Goal: Information Seeking & Learning: Check status

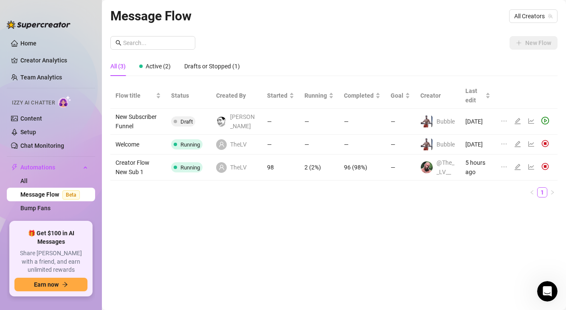
scroll to position [7, 0]
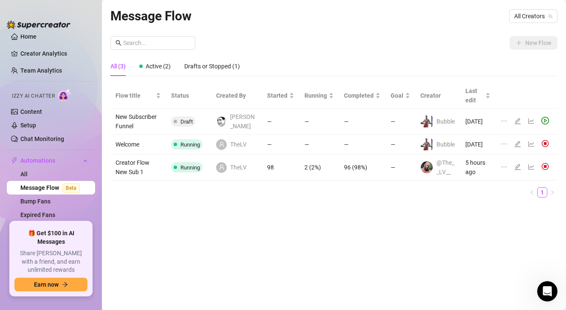
click at [194, 171] on span "Running" at bounding box center [191, 167] width 20 height 6
click at [134, 173] on td "Creator Flow New Sub 1" at bounding box center [138, 168] width 56 height 26
click at [534, 170] on icon "line-chart" at bounding box center [531, 167] width 7 height 7
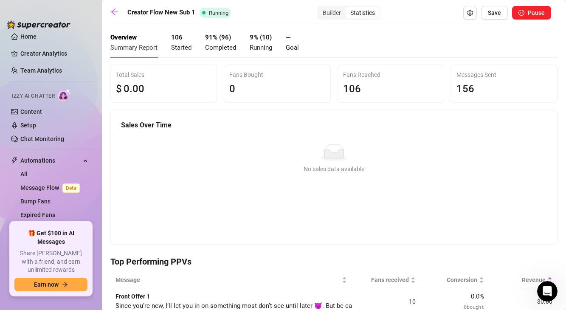
click at [334, 15] on div "Builder" at bounding box center [332, 13] width 28 height 12
click at [320, 8] on input "Builder" at bounding box center [320, 8] width 0 height 0
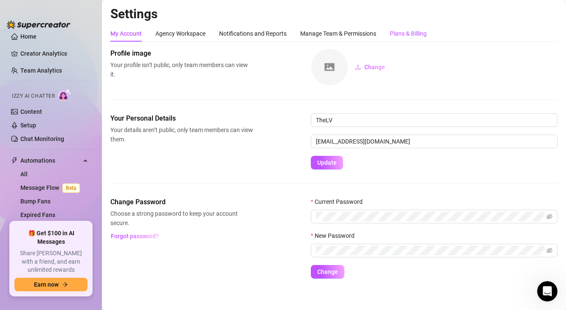
click at [403, 35] on div "Plans & Billing" at bounding box center [408, 33] width 37 height 9
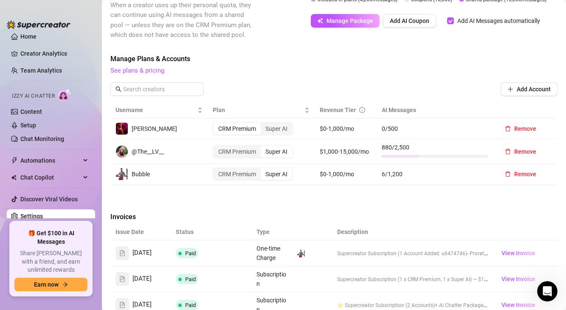
scroll to position [309, 0]
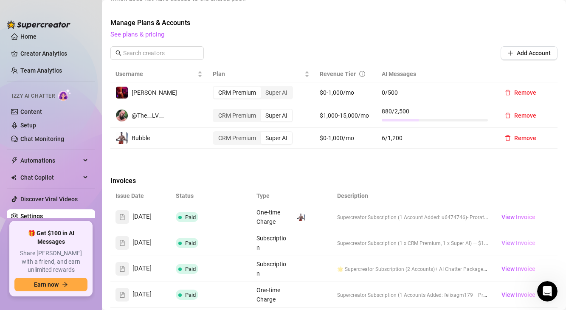
click at [517, 238] on span "View Invoice" at bounding box center [519, 242] width 34 height 9
click at [529, 212] on span "View Invoice" at bounding box center [519, 216] width 34 height 9
click at [22, 48] on link "Creator Analytics" at bounding box center [54, 54] width 68 height 14
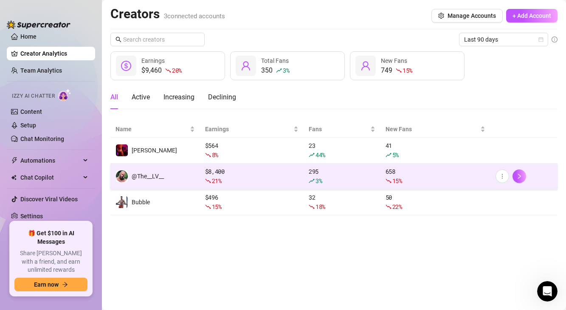
click at [215, 172] on div "$ 8,400 21 %" at bounding box center [251, 176] width 93 height 19
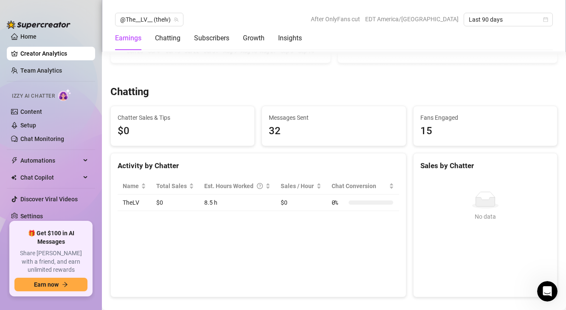
scroll to position [254, 0]
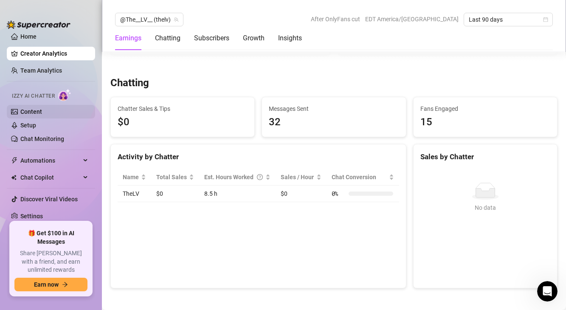
click at [28, 114] on link "Content" at bounding box center [31, 111] width 22 height 7
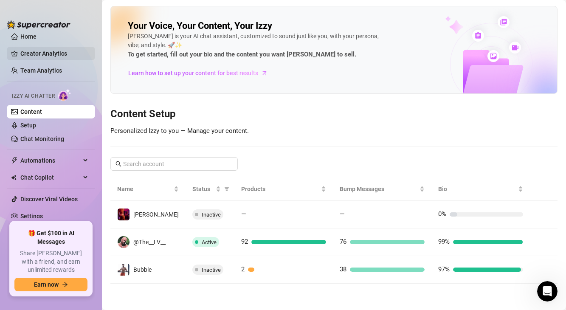
click at [46, 54] on link "Creator Analytics" at bounding box center [54, 54] width 68 height 14
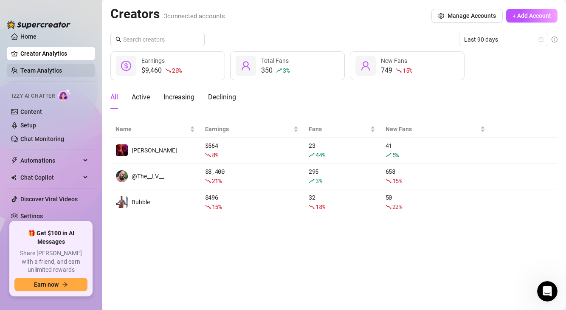
click at [47, 73] on link "Team Analytics" at bounding box center [41, 70] width 42 height 7
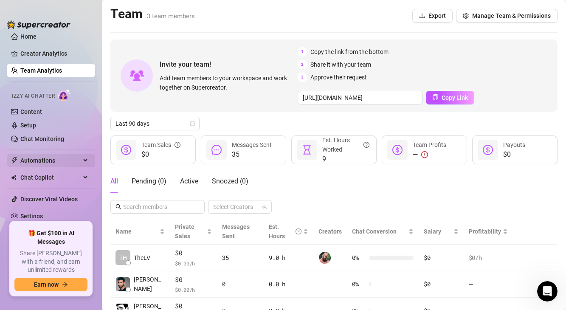
click at [37, 161] on span "Automations" at bounding box center [50, 161] width 60 height 14
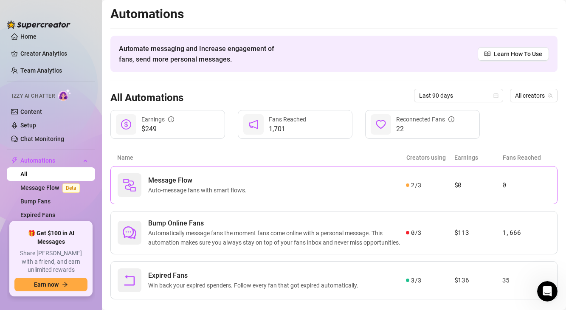
click at [225, 192] on span "Auto-message fans with smart flows." at bounding box center [199, 190] width 102 height 9
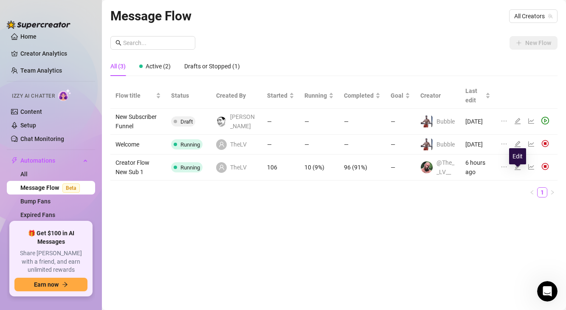
click at [519, 170] on icon "edit" at bounding box center [518, 167] width 6 height 6
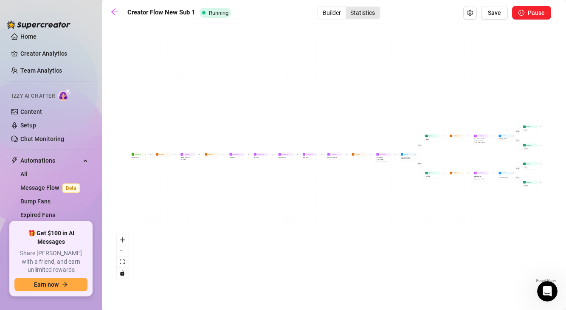
click at [376, 13] on div "Statistics" at bounding box center [363, 13] width 34 height 12
click at [348, 8] on input "Statistics" at bounding box center [348, 8] width 0 height 0
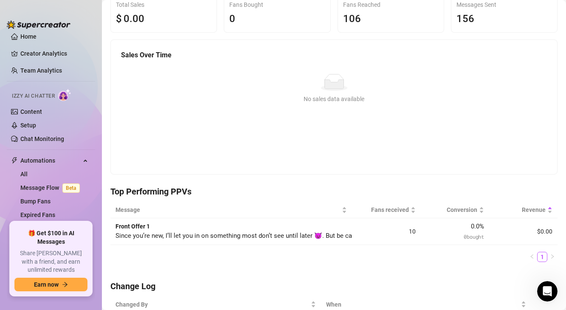
scroll to position [42, 0]
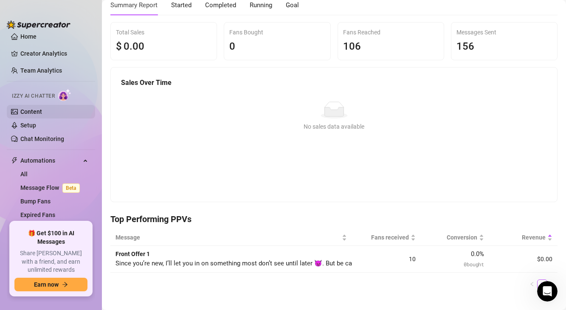
click at [34, 113] on link "Content" at bounding box center [31, 111] width 22 height 7
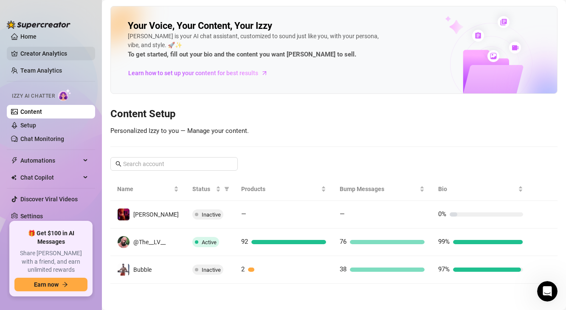
click at [41, 54] on link "Creator Analytics" at bounding box center [54, 54] width 68 height 14
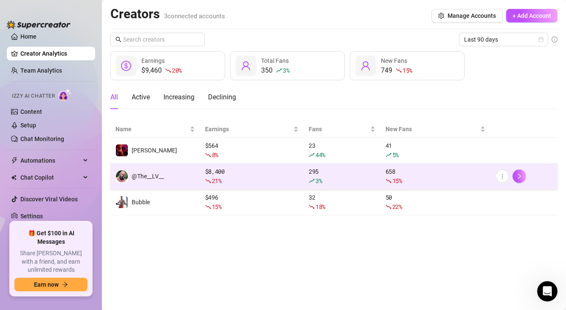
click at [214, 187] on td "$ 8,400 21 %" at bounding box center [252, 177] width 104 height 26
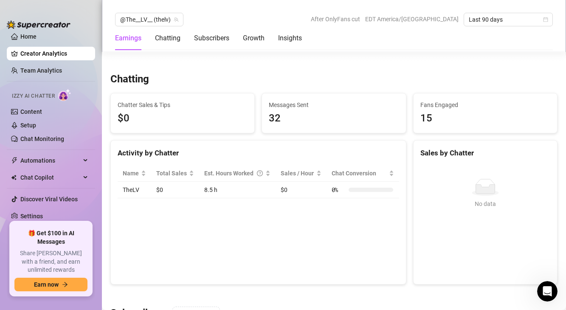
scroll to position [302, 0]
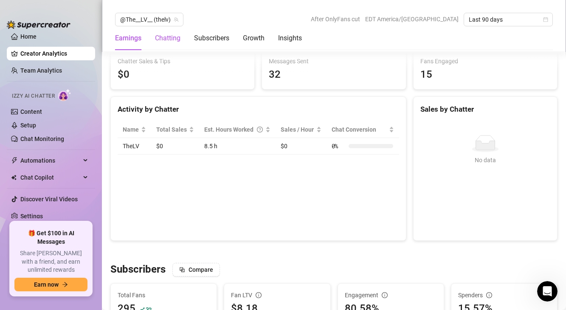
click at [179, 39] on div "Chatting" at bounding box center [167, 38] width 25 height 10
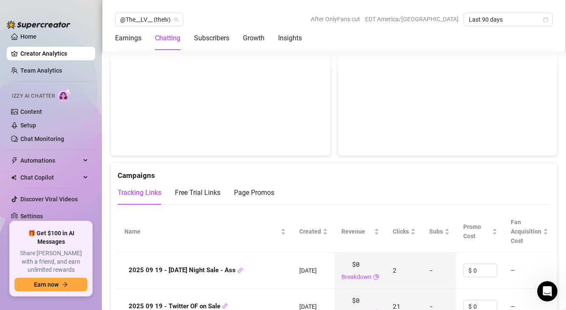
scroll to position [873, 0]
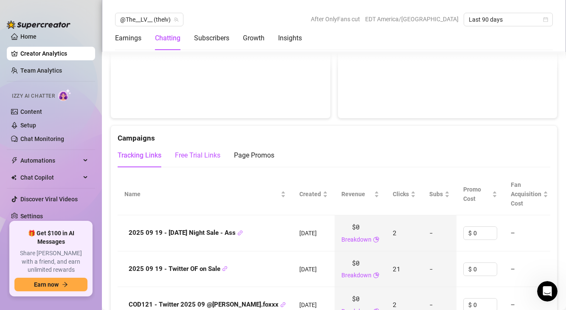
click at [205, 157] on div "Free Trial Links" at bounding box center [197, 155] width 45 height 10
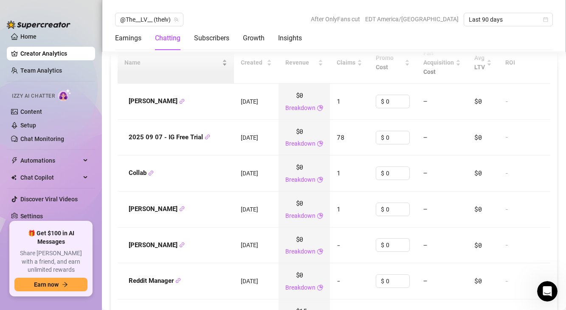
scroll to position [961, 0]
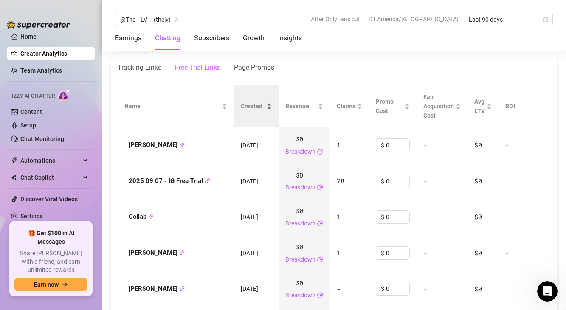
click at [252, 105] on span "Created" at bounding box center [253, 106] width 24 height 9
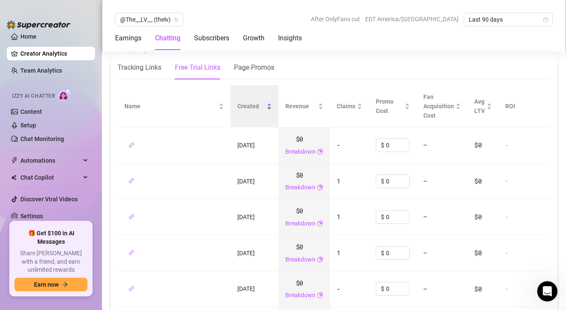
click at [259, 110] on span "Created" at bounding box center [251, 106] width 28 height 9
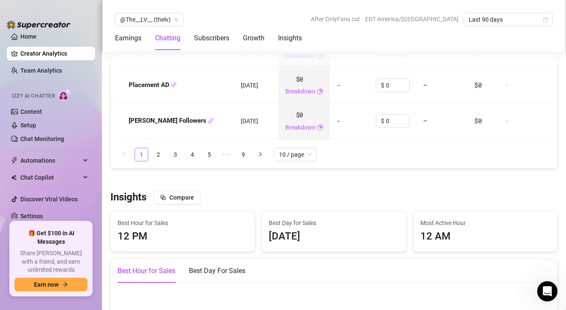
scroll to position [1285, 0]
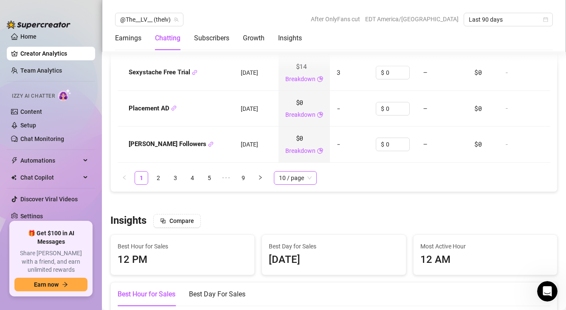
click at [293, 176] on span "10 / page" at bounding box center [295, 178] width 33 height 13
click at [293, 245] on span "Best Day for Sales" at bounding box center [334, 246] width 130 height 9
click at [295, 172] on span "10 / page" at bounding box center [295, 178] width 33 height 13
click at [289, 236] on div "100 / page" at bounding box center [295, 235] width 29 height 9
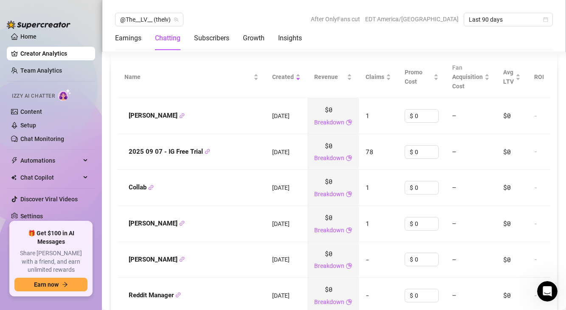
scroll to position [989, 0]
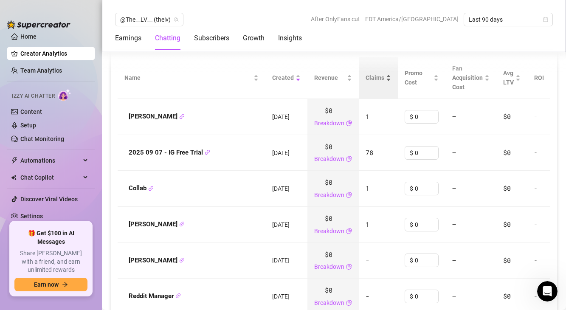
click at [366, 78] on span "Claims" at bounding box center [375, 77] width 19 height 9
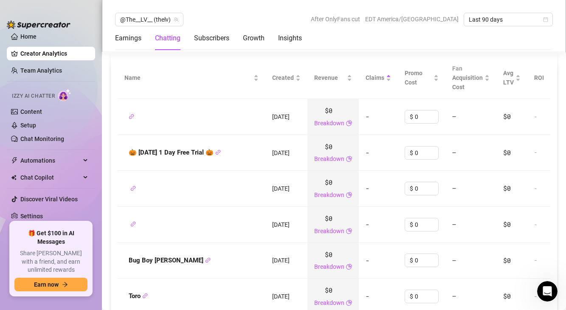
click at [405, 78] on span "Promo Cost" at bounding box center [418, 77] width 27 height 19
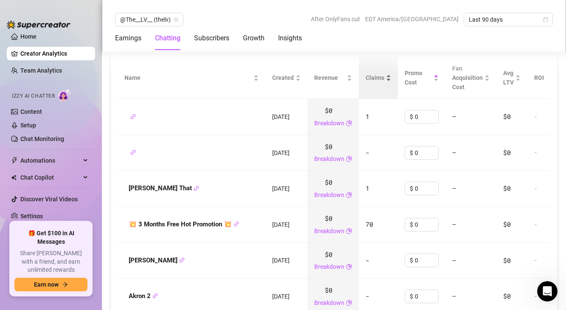
click at [366, 73] on div "Claims" at bounding box center [378, 77] width 25 height 9
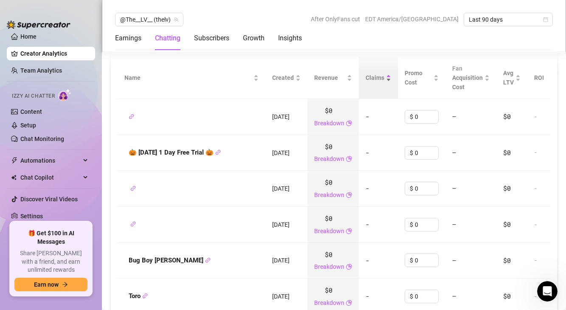
click at [369, 80] on div "Claims" at bounding box center [378, 77] width 25 height 9
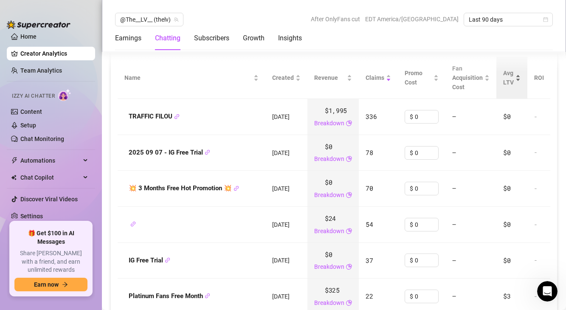
click at [503, 77] on div "Avg LTV" at bounding box center [511, 77] width 17 height 19
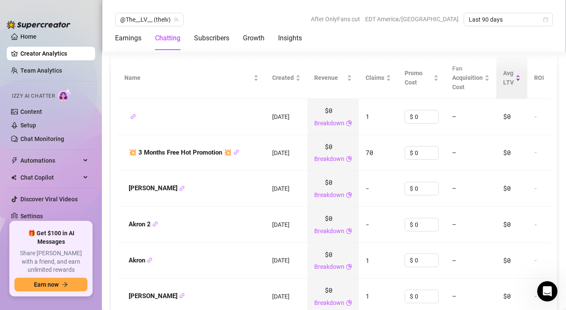
click at [503, 78] on div "Avg LTV" at bounding box center [511, 77] width 17 height 19
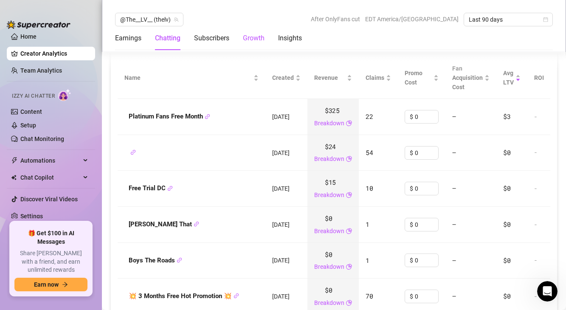
click at [252, 38] on div "Growth" at bounding box center [254, 38] width 22 height 10
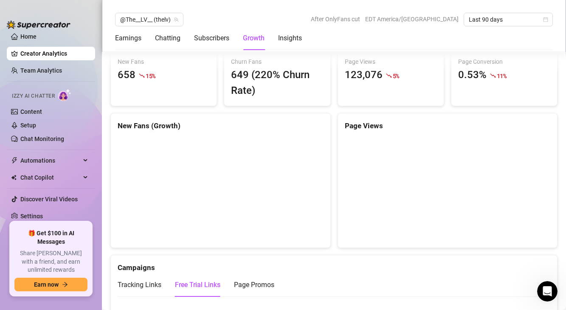
scroll to position [716, 0]
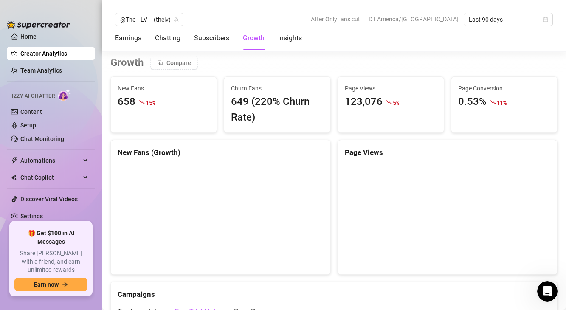
click at [494, 28] on div "Earnings Chatting Subscribers Growth Insights" at bounding box center [334, 38] width 438 height 24
click at [494, 24] on span "Last 90 days" at bounding box center [508, 19] width 79 height 13
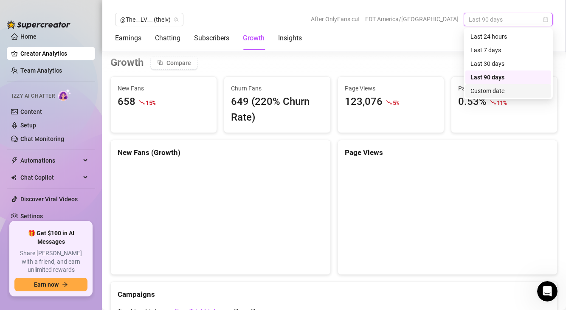
click at [495, 91] on div "Custom date" at bounding box center [509, 90] width 76 height 9
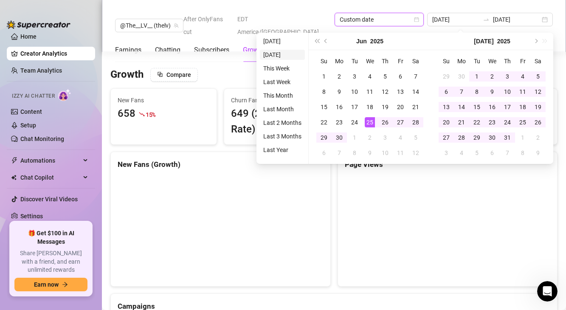
type input "[DATE]"
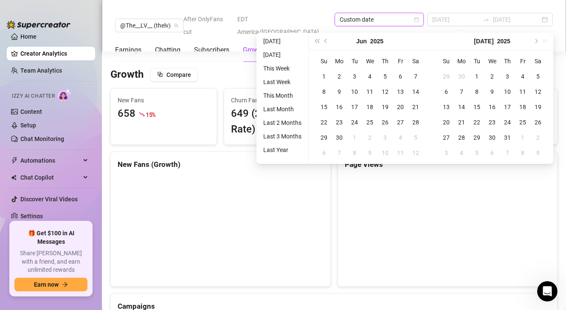
type input "[DATE]"
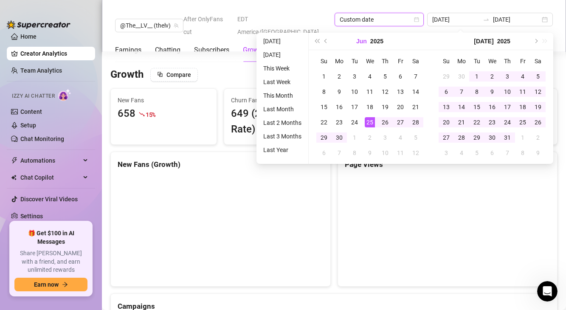
click at [360, 36] on button "Jun" at bounding box center [361, 41] width 11 height 17
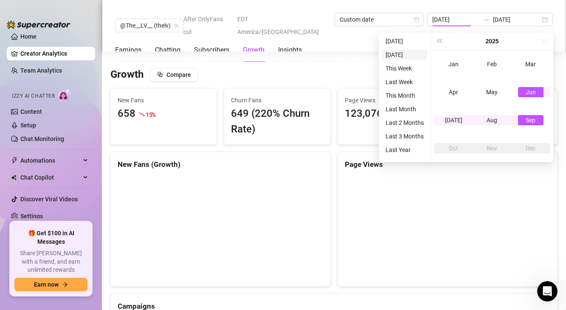
type input "[DATE]"
click at [441, 41] on span "Last year (Control + left)" at bounding box center [439, 41] width 4 height 4
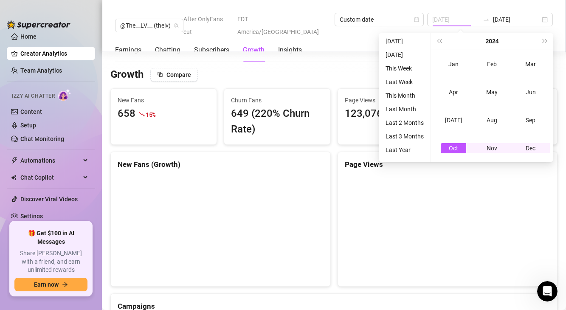
click at [461, 143] on div "Oct" at bounding box center [453, 148] width 25 height 10
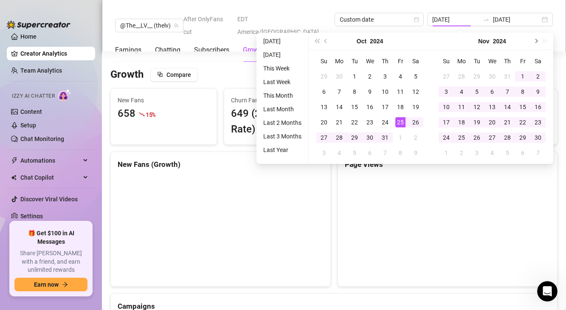
click at [537, 42] on button "Next month (PageDown)" at bounding box center [535, 41] width 9 height 17
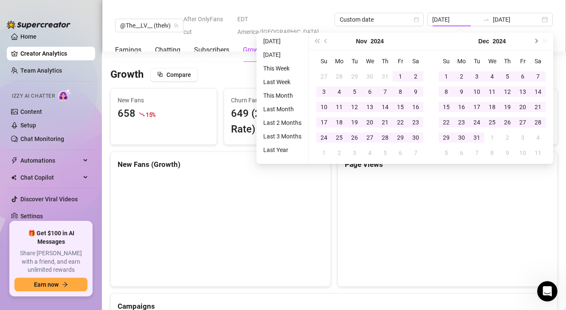
click at [537, 42] on button "Next month (PageDown)" at bounding box center [535, 41] width 9 height 17
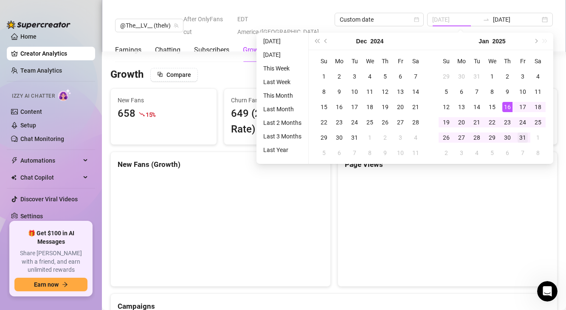
type input "[DATE]"
click at [521, 139] on div "31" at bounding box center [523, 138] width 10 height 10
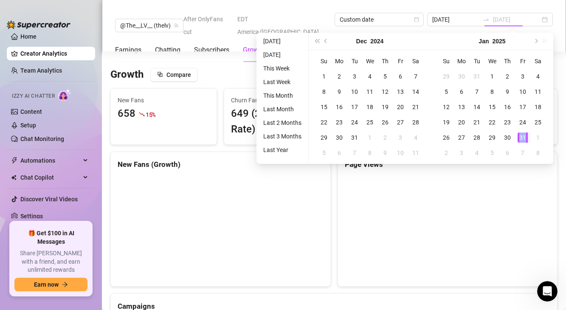
click at [521, 139] on div "31" at bounding box center [523, 138] width 10 height 10
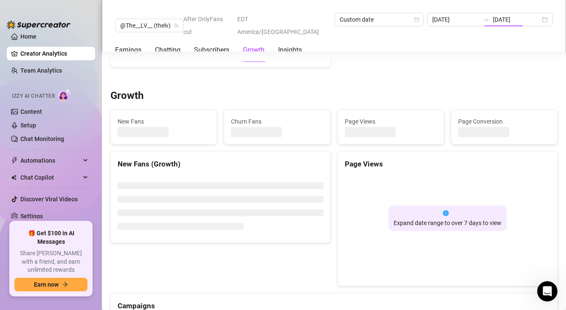
type input "[DATE]"
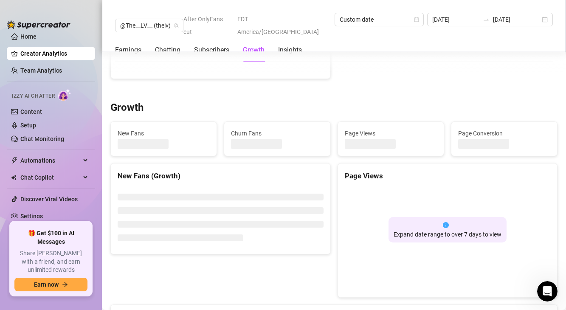
scroll to position [728, 0]
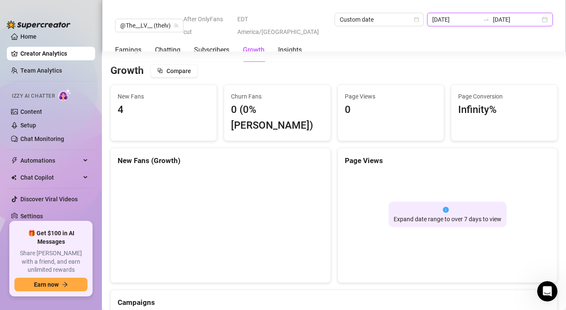
click at [479, 21] on input "[DATE]" at bounding box center [456, 19] width 47 height 9
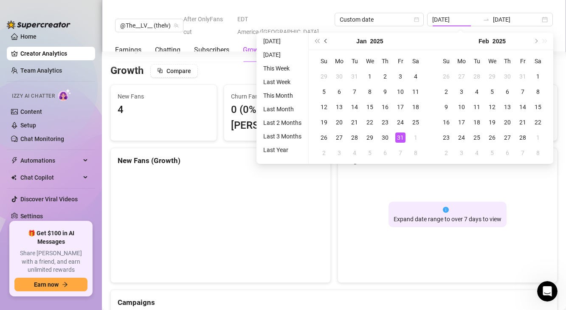
click at [328, 43] on button "Previous month (PageUp)" at bounding box center [326, 41] width 9 height 17
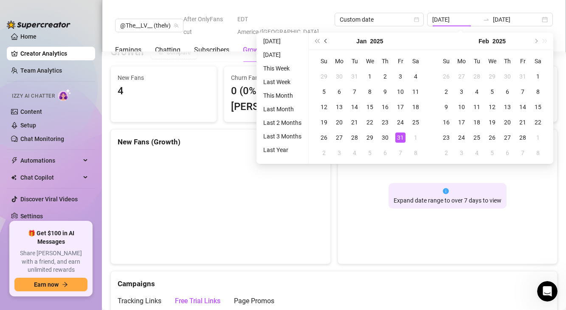
scroll to position [697, 0]
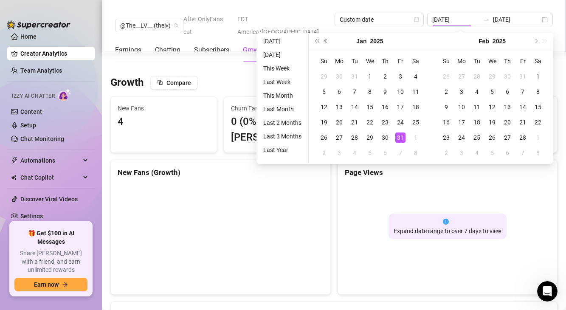
click at [328, 43] on button "Previous month (PageUp)" at bounding box center [326, 41] width 9 height 17
click at [327, 42] on button "Previous month (PageUp)" at bounding box center [326, 41] width 9 height 17
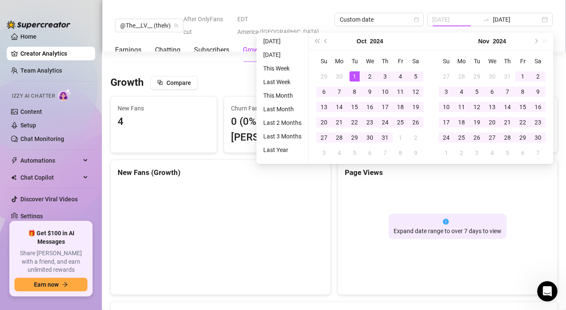
click at [354, 74] on div "1" at bounding box center [355, 76] width 10 height 10
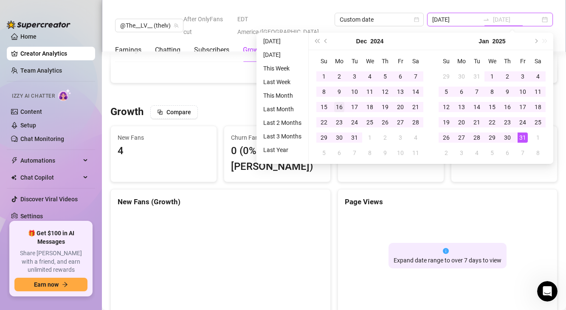
type input "[DATE]"
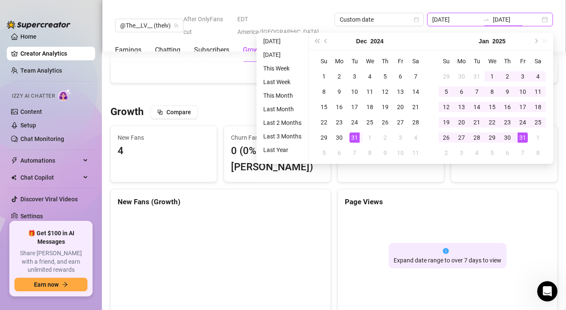
type input "[DATE]"
click at [522, 134] on div "31" at bounding box center [523, 138] width 10 height 10
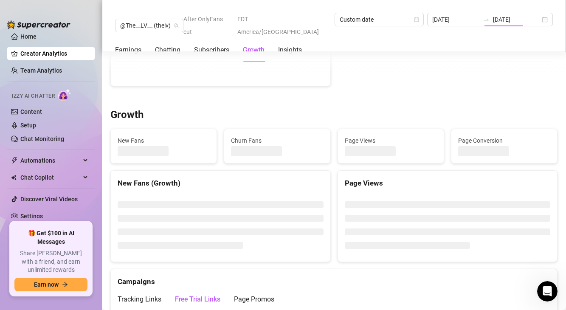
type input "[DATE]"
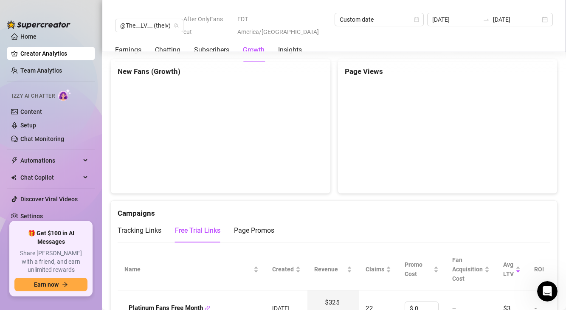
scroll to position [893, 0]
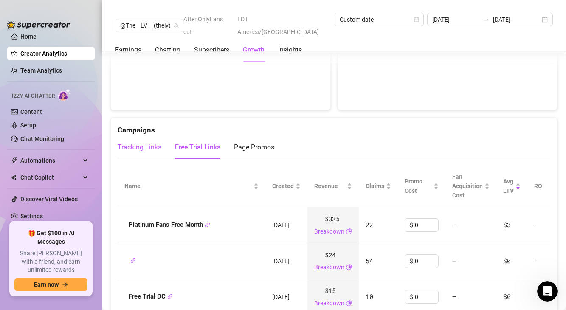
click at [124, 142] on div "Tracking Links" at bounding box center [140, 147] width 44 height 10
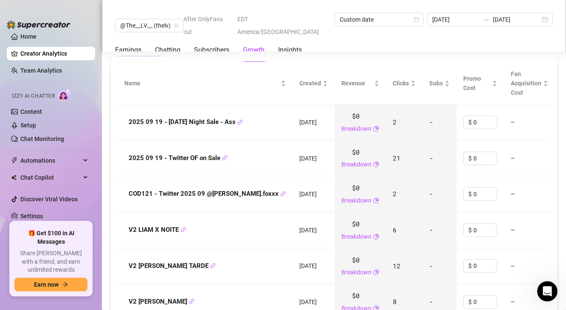
scroll to position [947, 0]
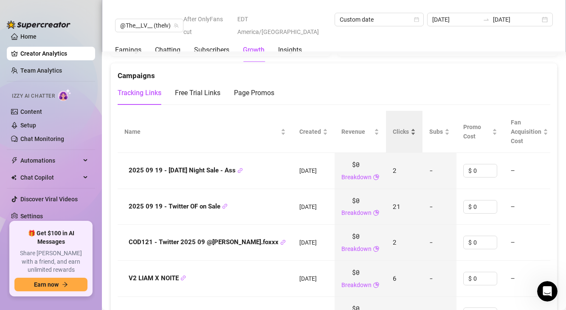
click at [393, 127] on span "Clicks" at bounding box center [401, 131] width 16 height 9
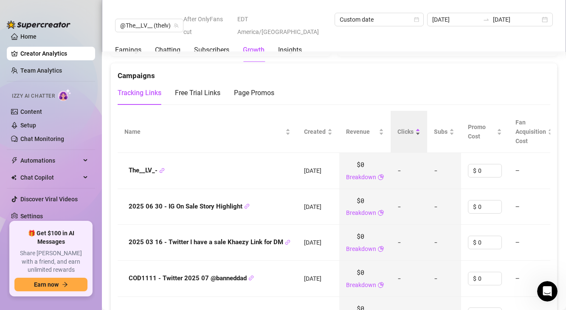
click at [407, 127] on span "Clicks" at bounding box center [406, 131] width 16 height 9
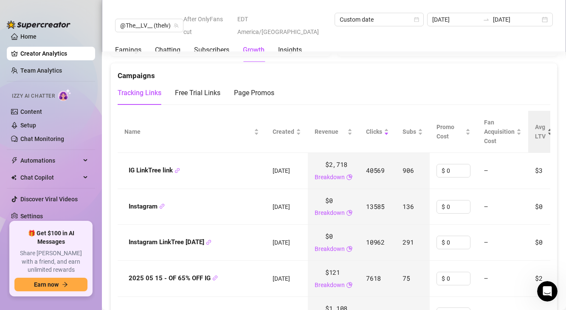
click at [538, 125] on div "Avg LTV" at bounding box center [543, 131] width 17 height 19
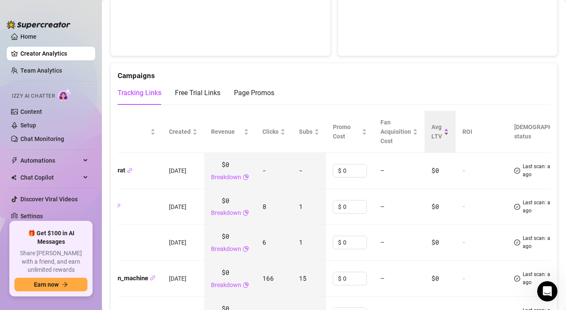
scroll to position [0, 125]
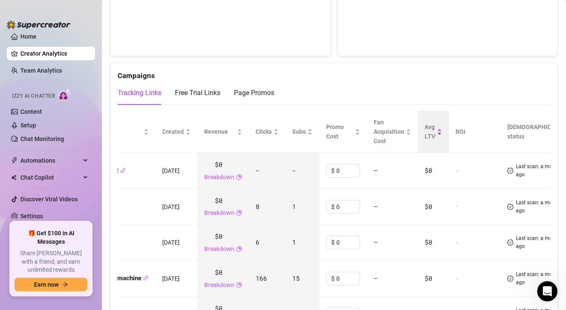
click at [442, 122] on div "Avg LTV" at bounding box center [433, 131] width 17 height 19
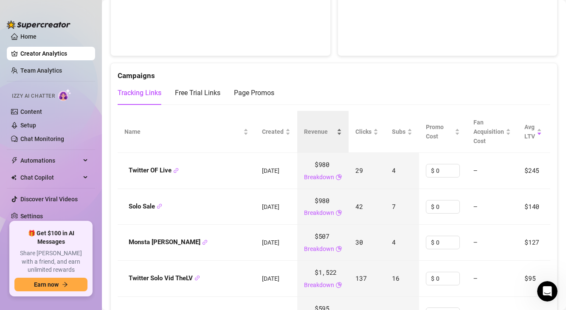
click at [331, 127] on div "Revenue" at bounding box center [323, 131] width 38 height 9
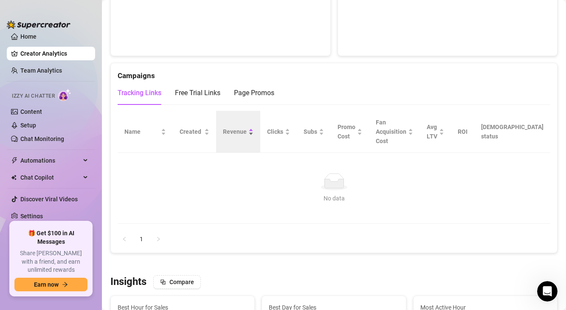
click at [254, 127] on div "Revenue" at bounding box center [238, 131] width 31 height 9
click at [131, 232] on ul "1" at bounding box center [334, 239] width 433 height 14
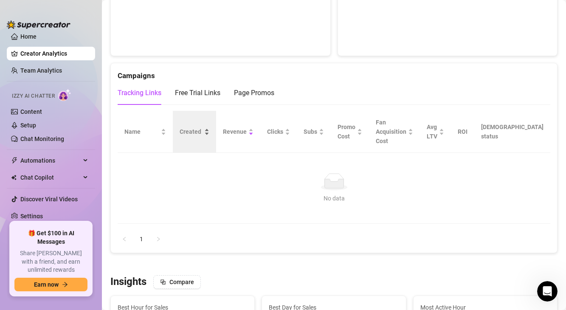
click at [203, 127] on span "Created" at bounding box center [191, 131] width 23 height 9
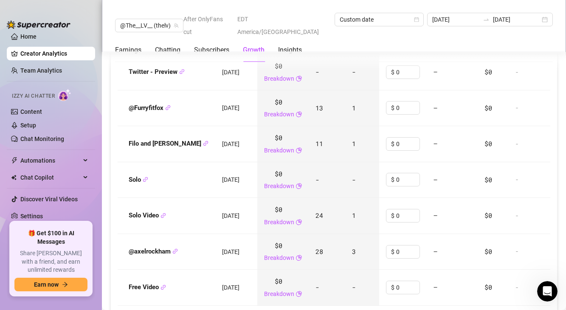
scroll to position [1257, 0]
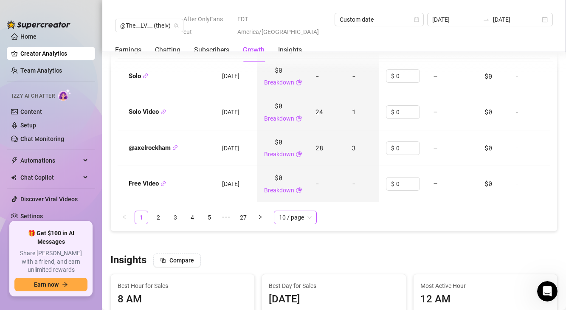
click at [305, 211] on span "10 / page" at bounding box center [295, 217] width 33 height 13
click at [297, 271] on div "100 / page" at bounding box center [295, 275] width 29 height 9
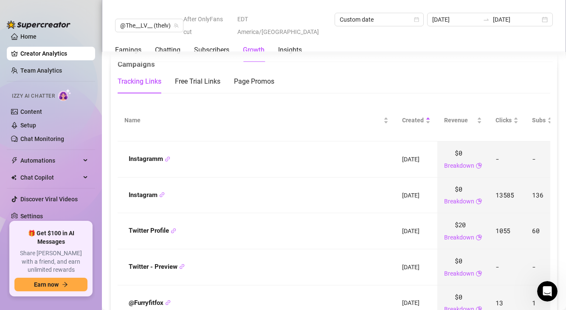
scroll to position [947, 0]
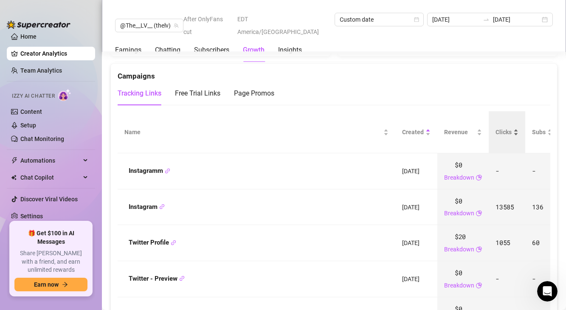
click at [496, 127] on div "Clicks" at bounding box center [507, 131] width 23 height 9
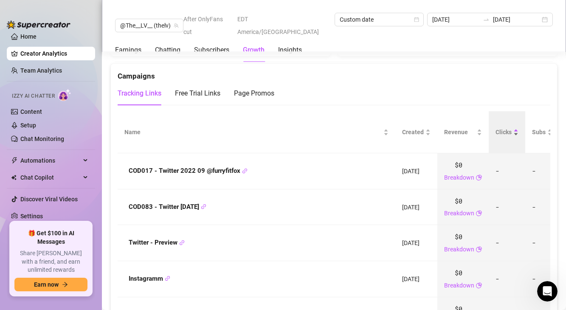
click at [496, 127] on span "Clicks" at bounding box center [504, 131] width 16 height 9
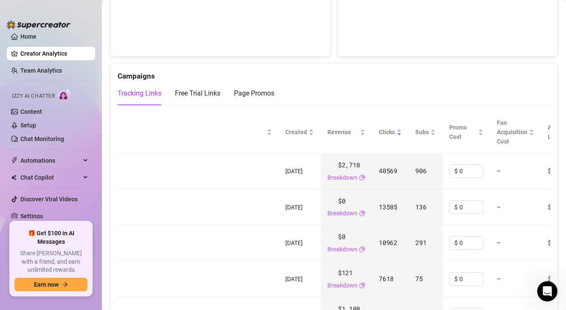
scroll to position [0, 165]
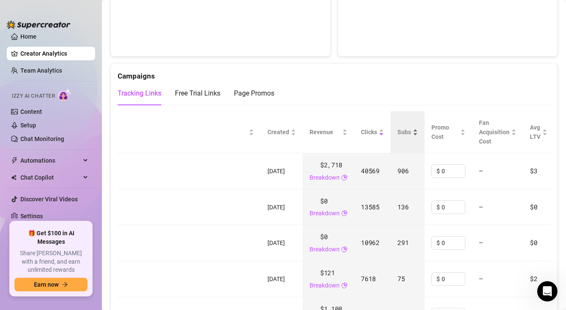
click at [418, 127] on div "Subs" at bounding box center [408, 131] width 20 height 9
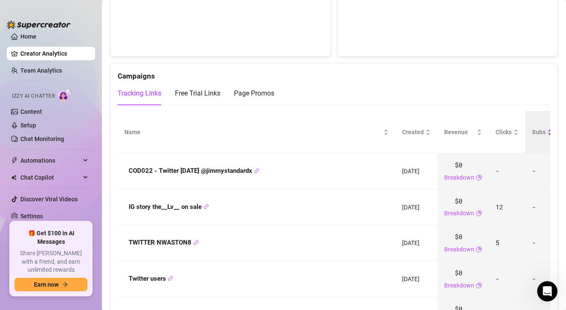
click at [532, 127] on div "Subs" at bounding box center [542, 131] width 20 height 9
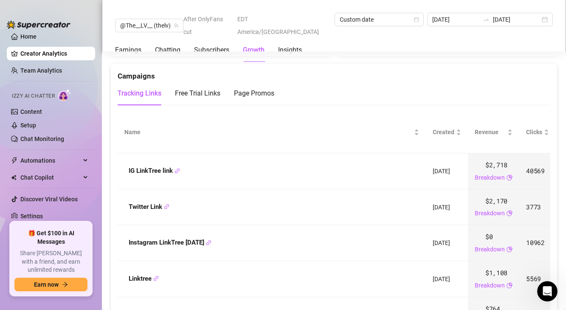
scroll to position [969, 0]
